Goal: Obtain resource: Obtain resource

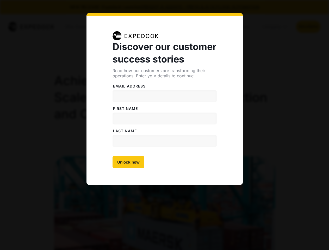
select select
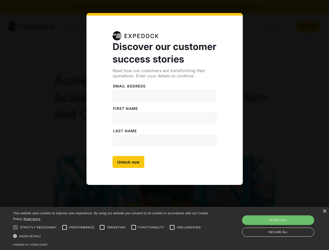
click at [128, 162] on input "Unlock now" at bounding box center [129, 162] width 32 height 12
click at [15, 228] on div at bounding box center [15, 227] width 10 height 10
click at [65, 228] on input "Performance" at bounding box center [64, 227] width 10 height 10
checkbox input "true"
click at [102, 228] on input "Targeting" at bounding box center [102, 227] width 10 height 10
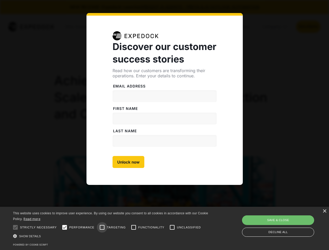
checkbox input "true"
click at [134, 228] on input "Functionality" at bounding box center [133, 227] width 10 height 10
checkbox input "true"
click at [172, 228] on input "Unclassified" at bounding box center [172, 227] width 10 height 10
checkbox input "true"
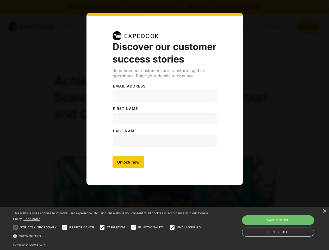
click at [112, 236] on div "Show details Hide details" at bounding box center [111, 236] width 197 height 5
